Goal: Check status: Check status

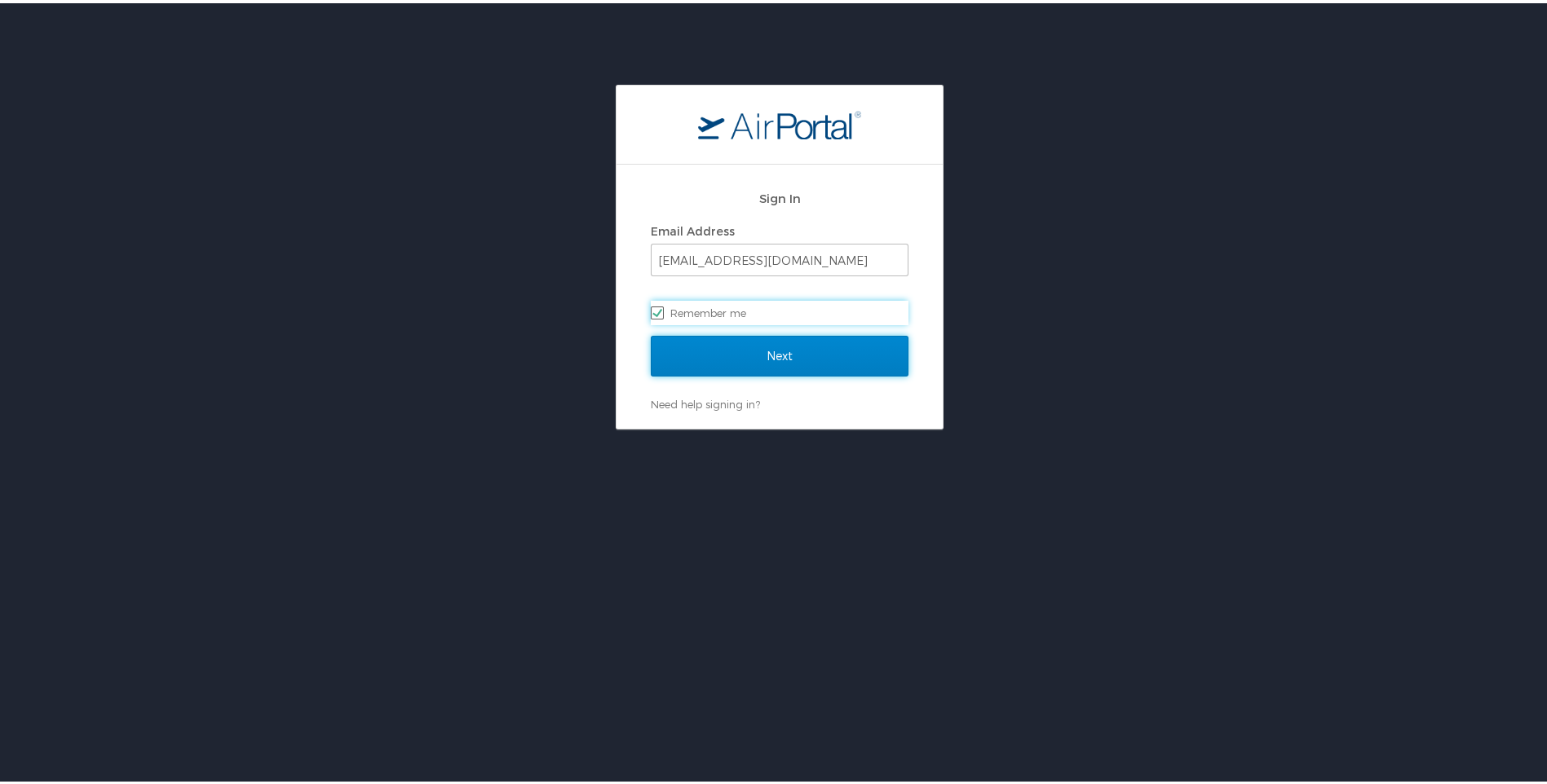
click at [669, 348] on input "Next" at bounding box center [779, 352] width 258 height 41
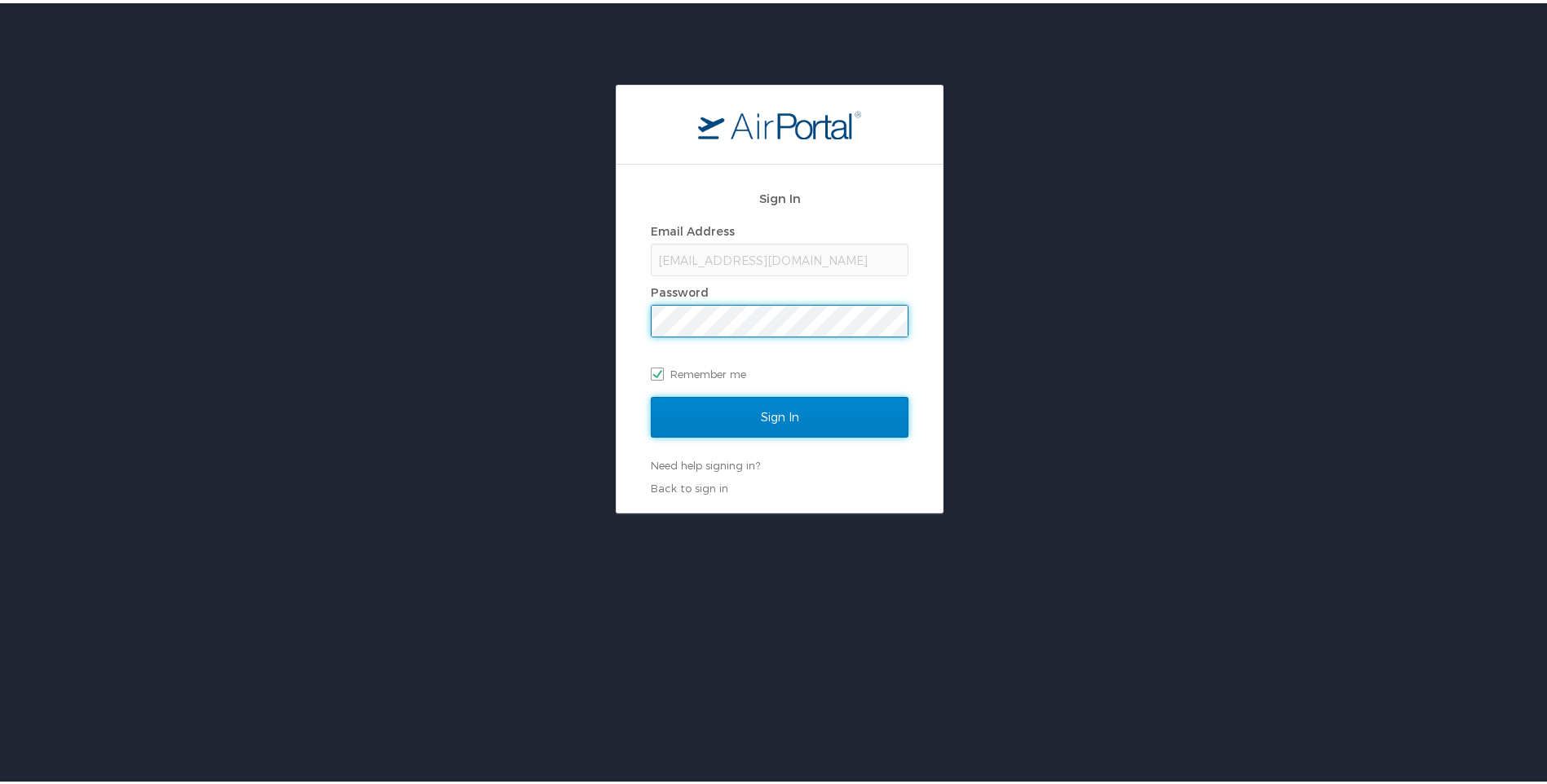
click at [686, 406] on input "Sign In" at bounding box center [779, 413] width 258 height 41
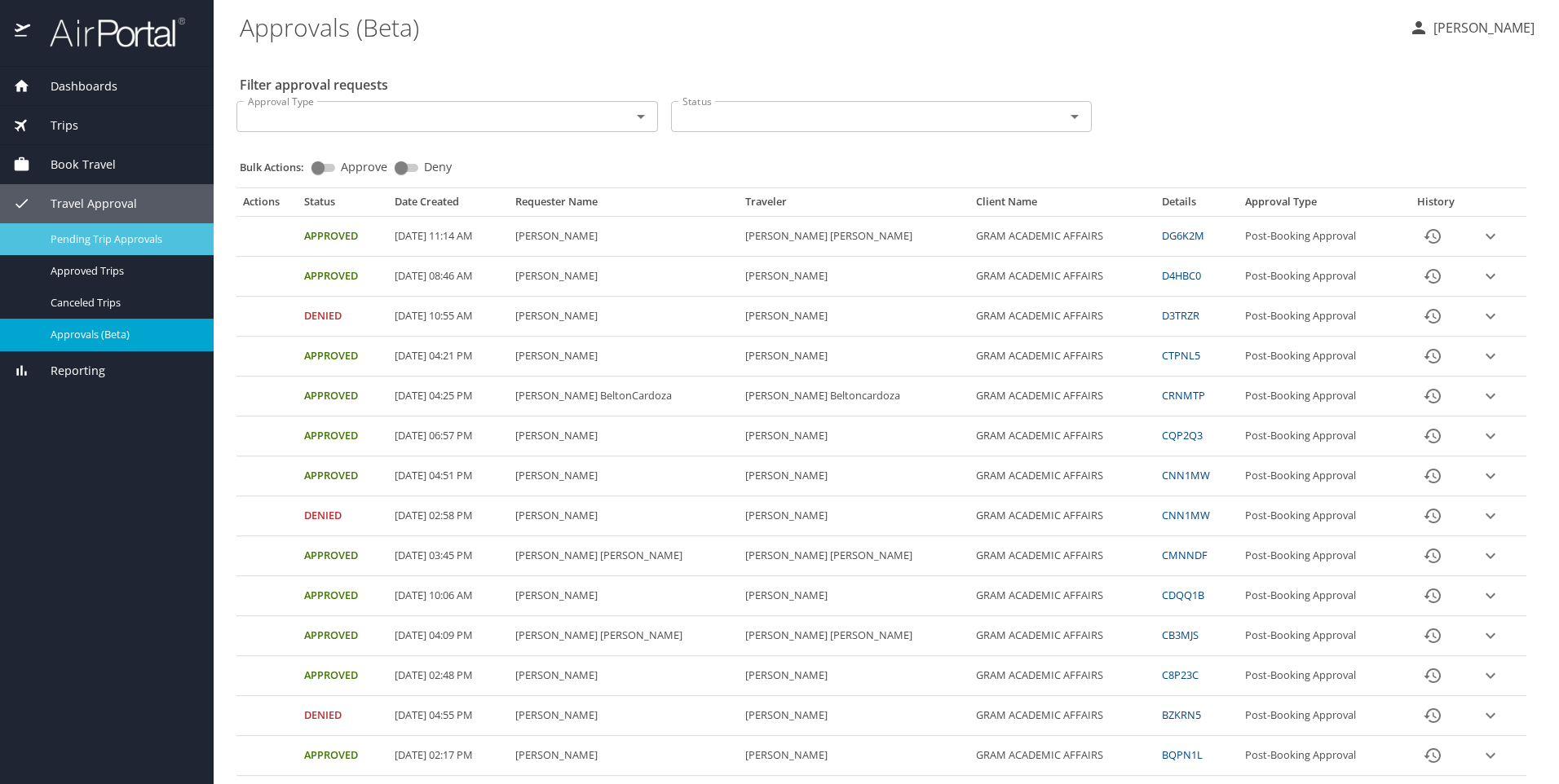
click at [147, 244] on span "Pending Trip Approvals" at bounding box center [123, 239] width 144 height 15
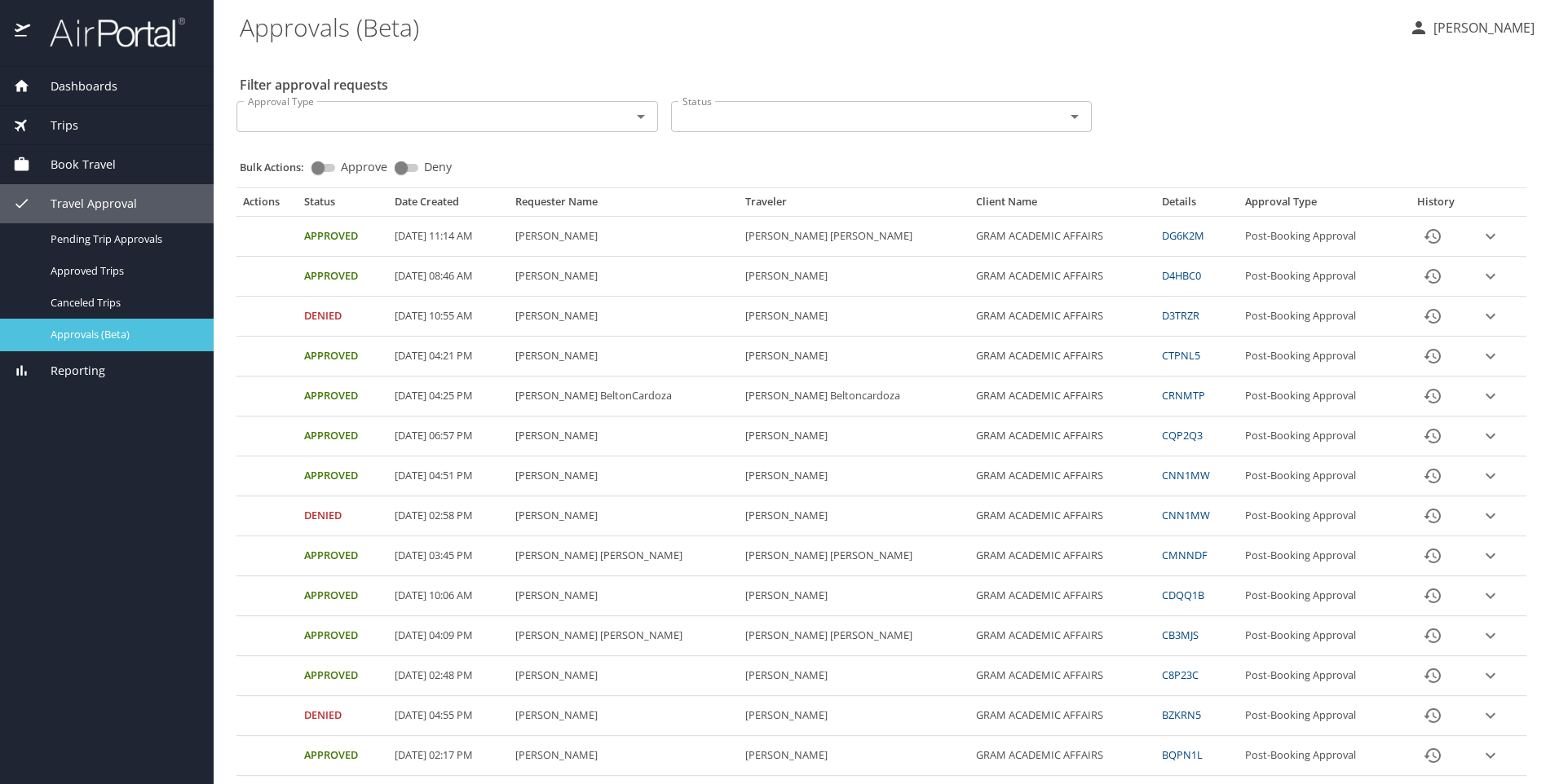
click at [127, 331] on span "Approvals (Beta)" at bounding box center [123, 334] width 144 height 15
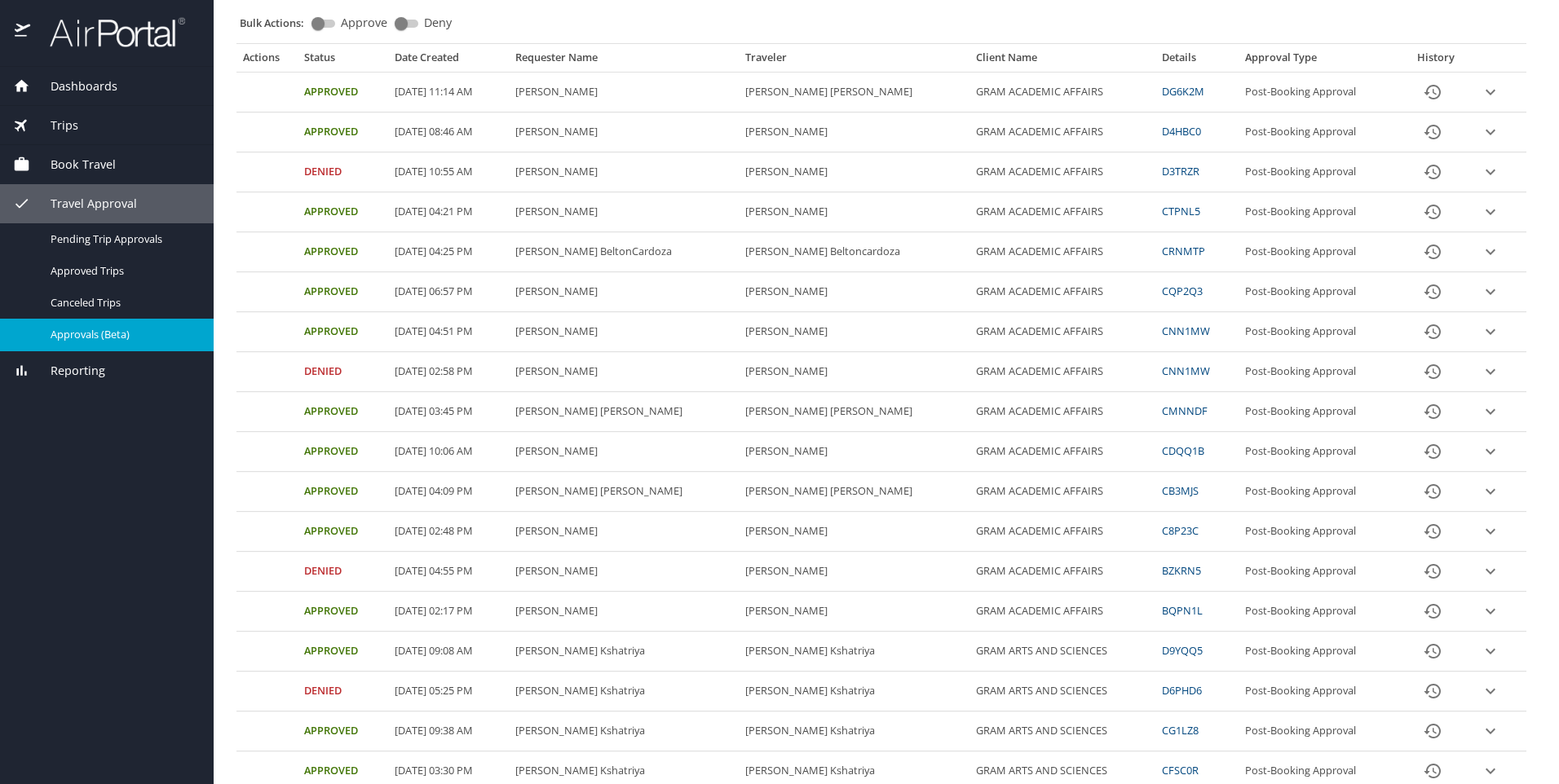
scroll to position [481, 0]
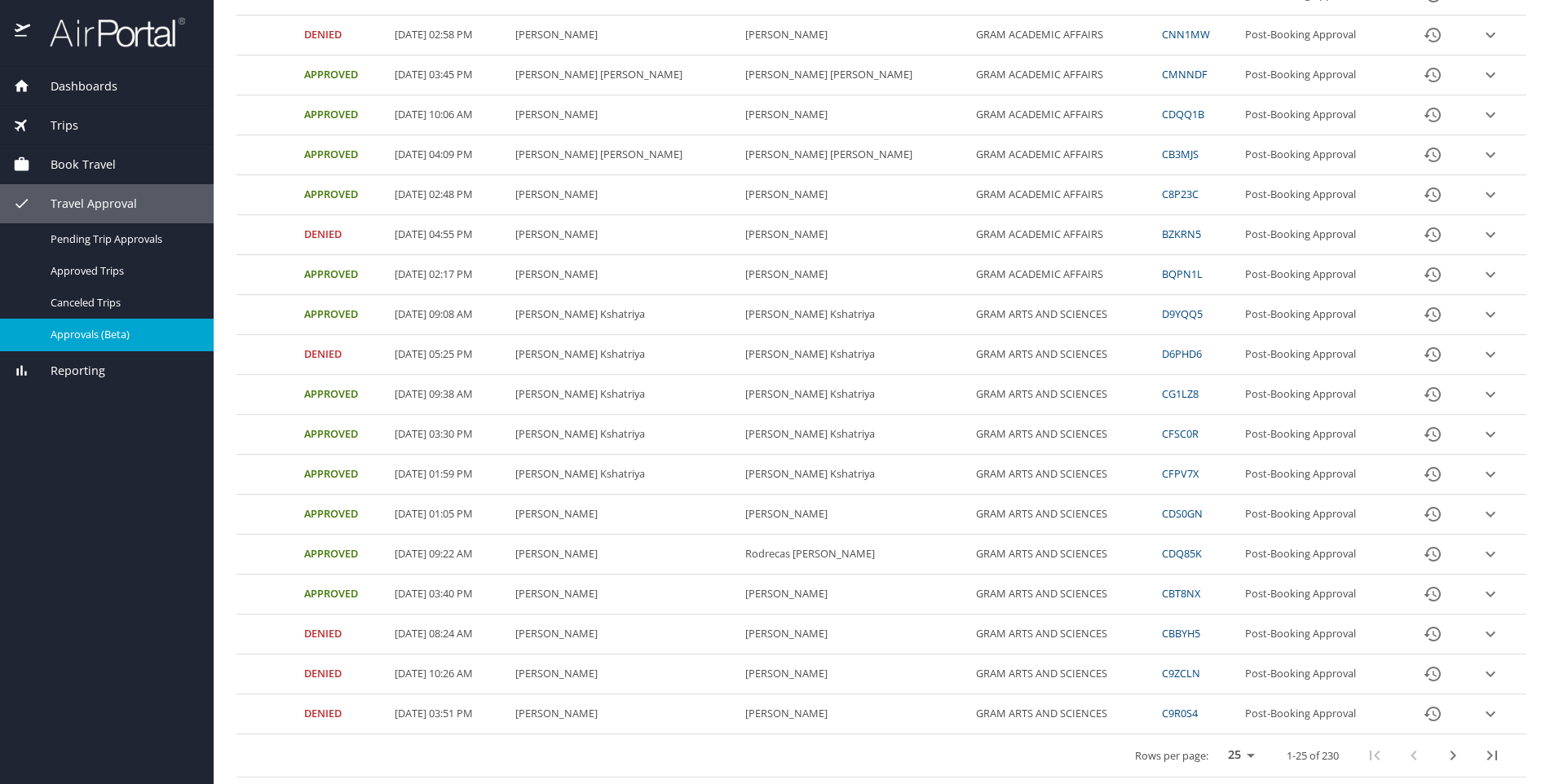
click at [1452, 754] on button "next page" at bounding box center [1452, 755] width 39 height 39
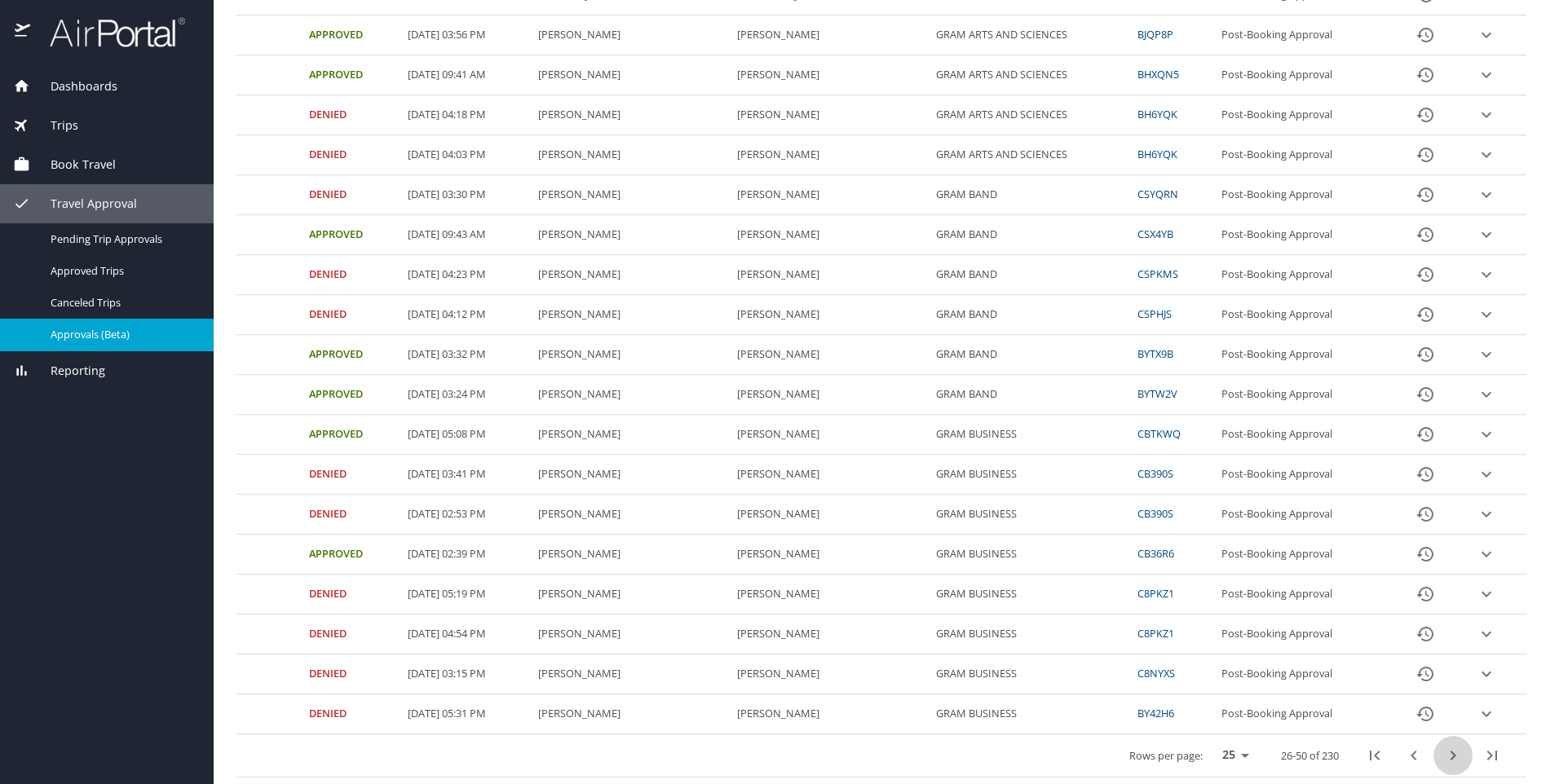
click at [1443, 754] on icon "next page" at bounding box center [1452, 755] width 19 height 19
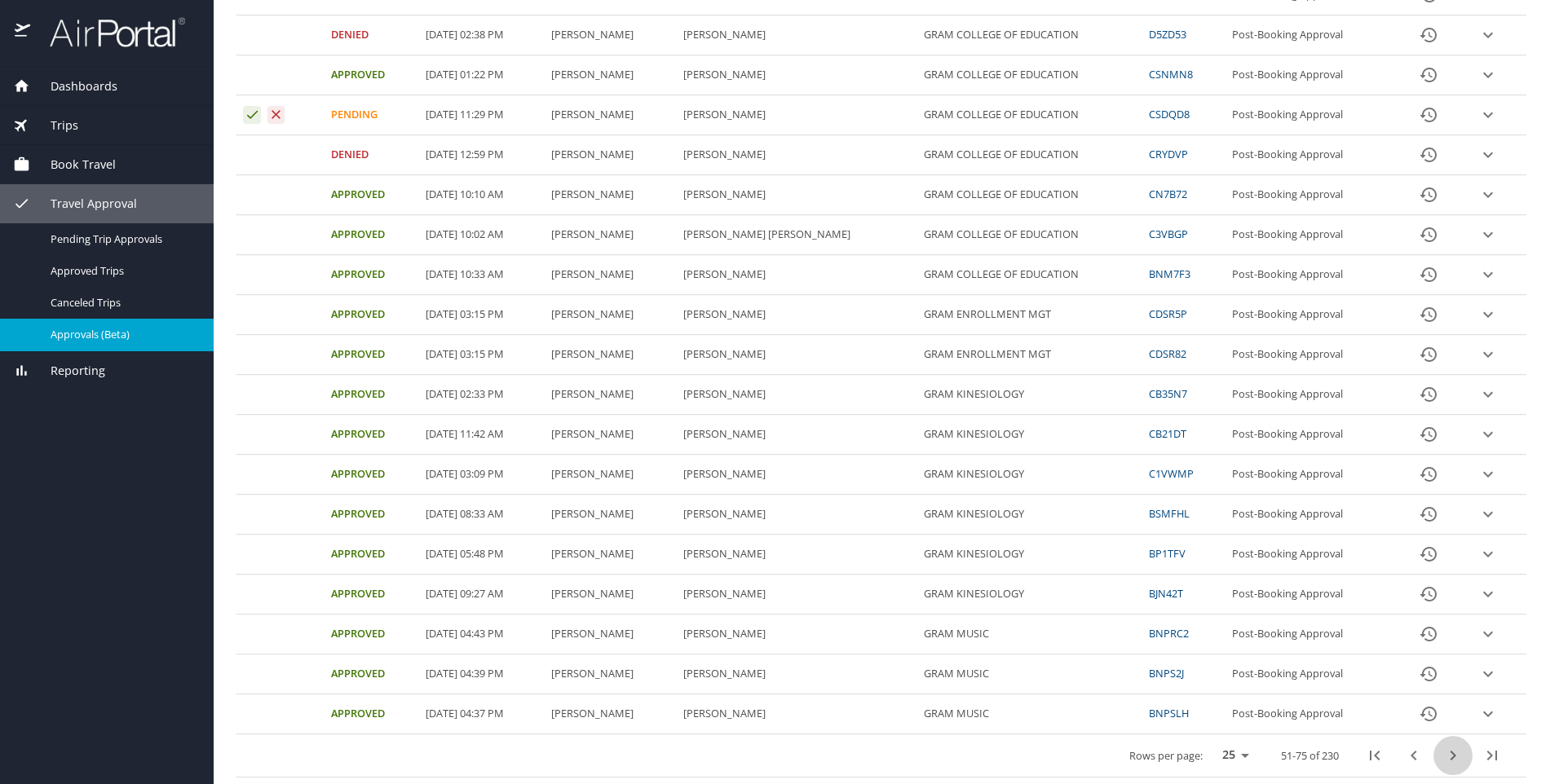
click at [1447, 762] on icon "next page" at bounding box center [1452, 755] width 19 height 19
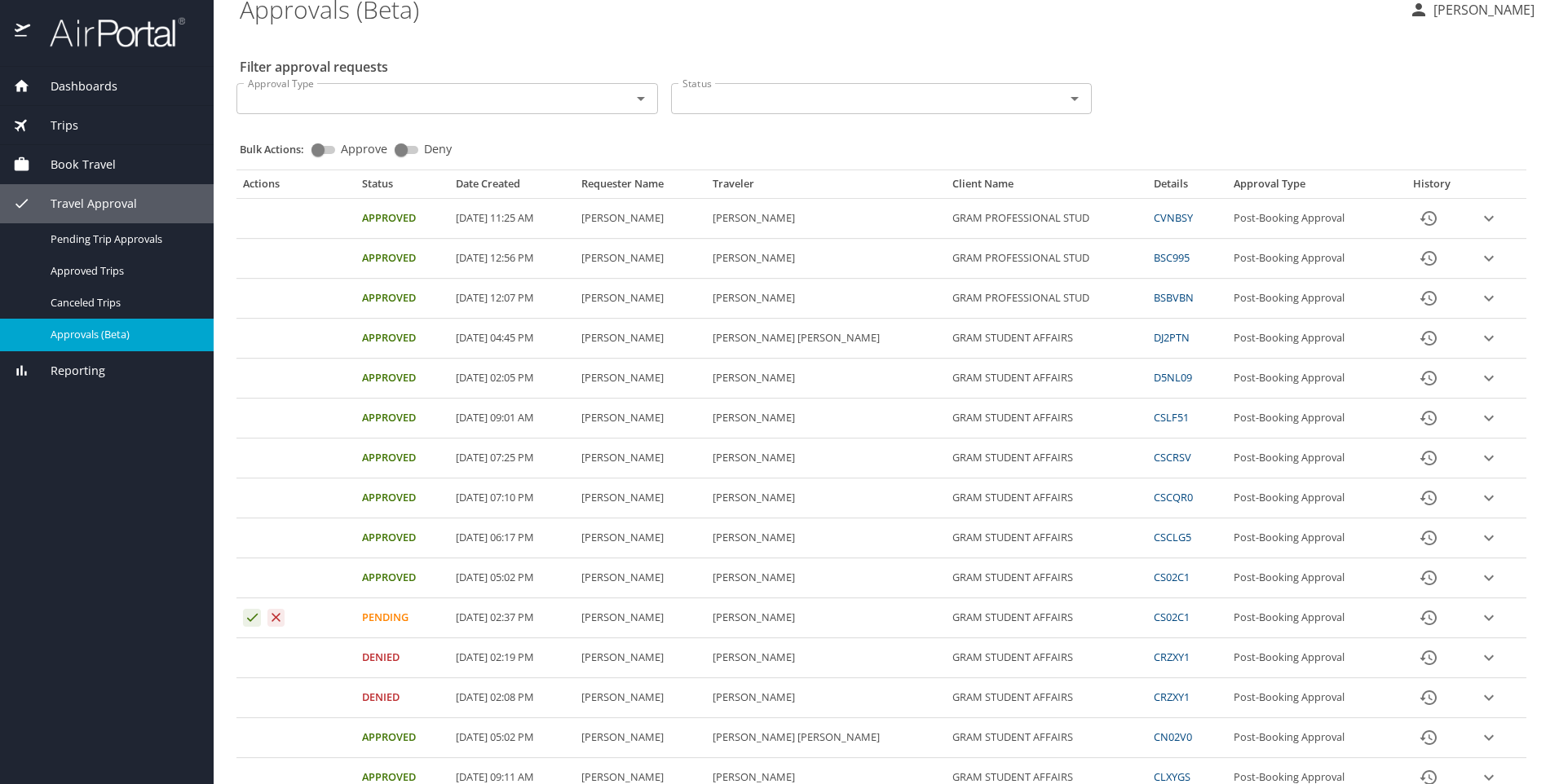
scroll to position [0, 0]
